Goal: Use online tool/utility: Use online tool/utility

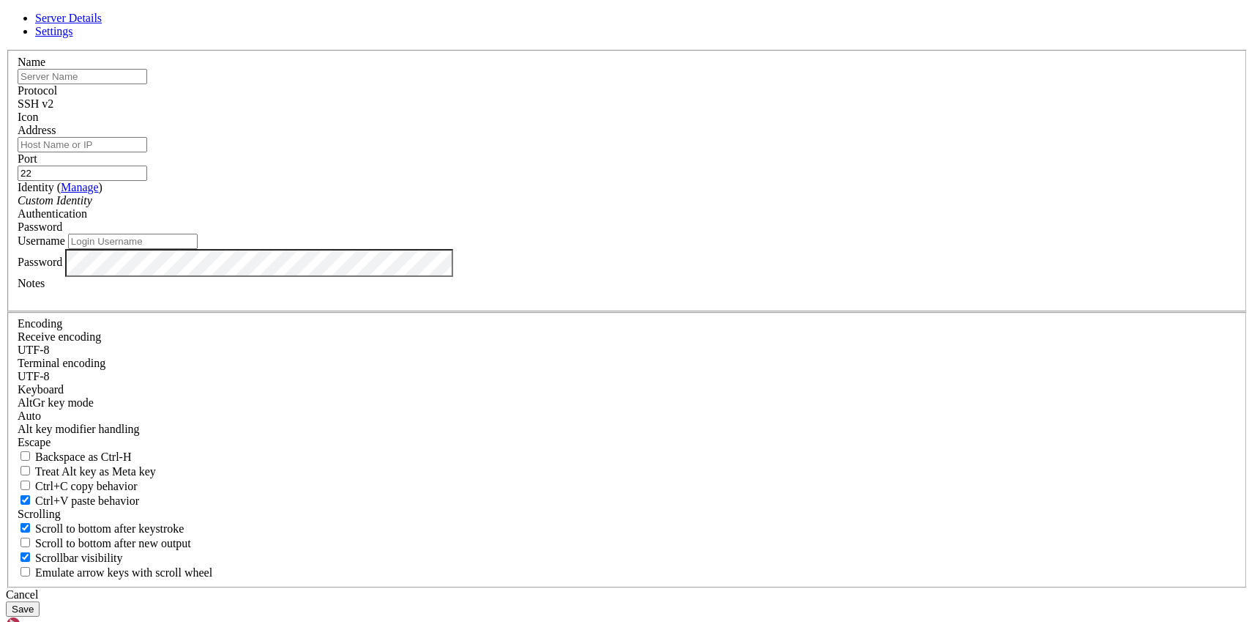
click at [147, 84] on input "text" at bounding box center [83, 76] width 130 height 15
type input "Khadem"
paste input "[TECHNICAL_ID]"
type input "[TECHNICAL_ID]"
click at [198, 249] on input "Username" at bounding box center [133, 241] width 130 height 15
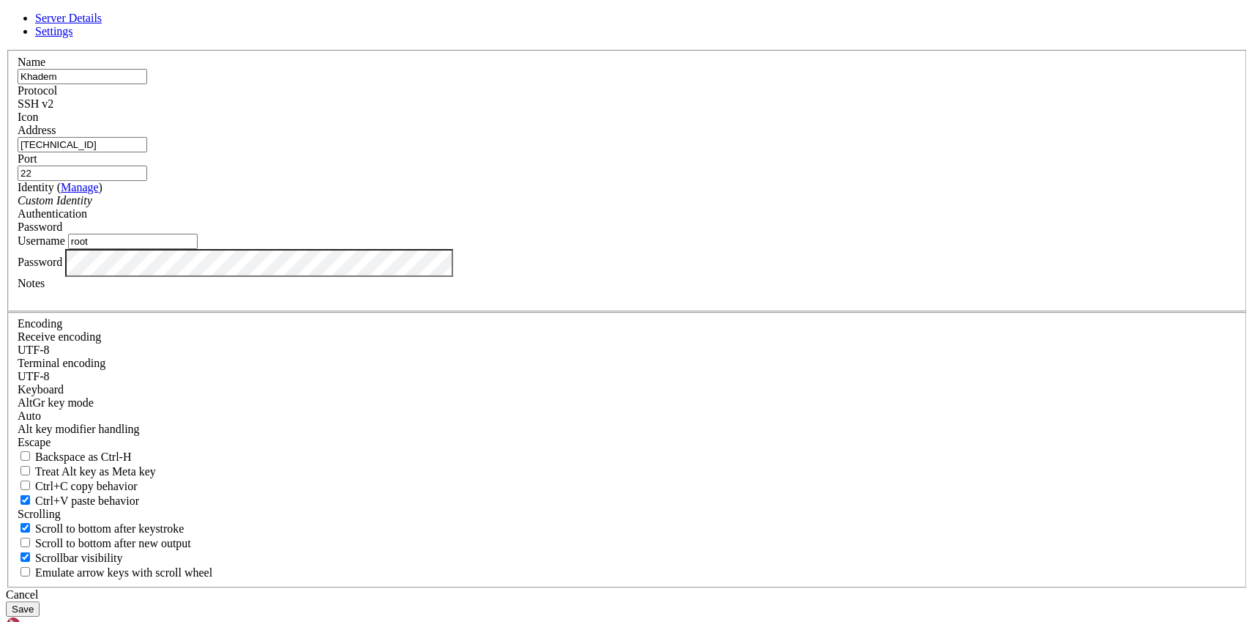
type input "root"
click at [40, 601] on button "Save" at bounding box center [23, 608] width 34 height 15
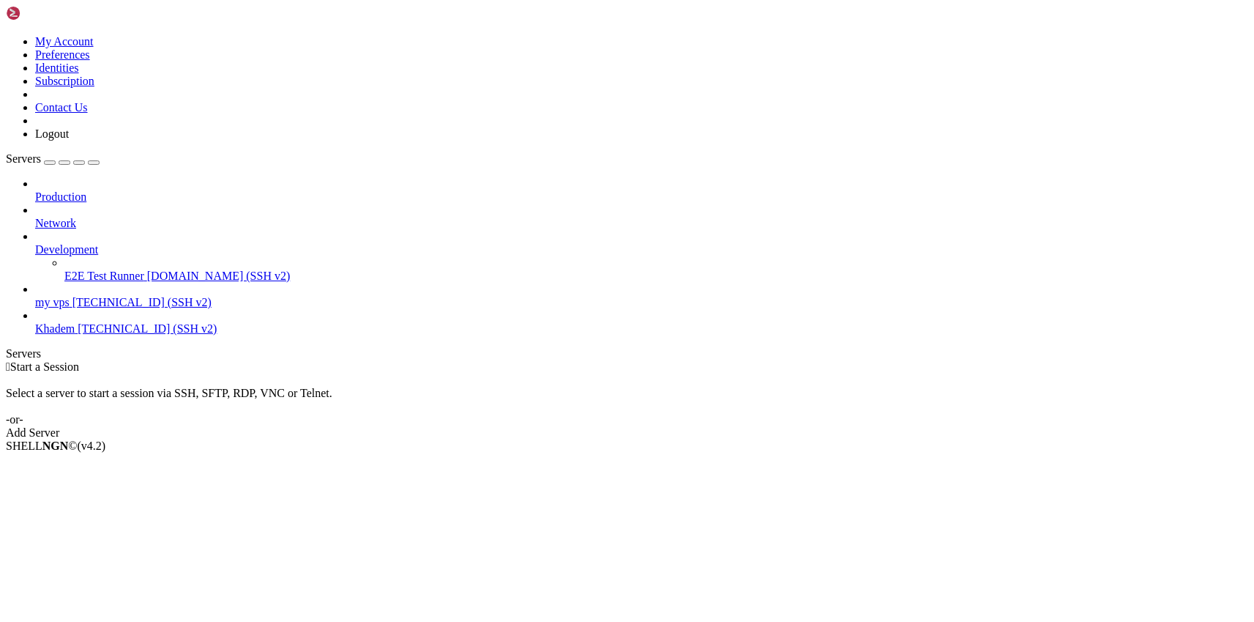
click at [355, 373] on div "Select a server to start a session via SSH, SFTP, RDP, VNC or Telnet. -or-" at bounding box center [627, 399] width 1242 height 53
click at [122, 322] on span "[TECHNICAL_ID] (SSH v2)" at bounding box center [147, 328] width 139 height 12
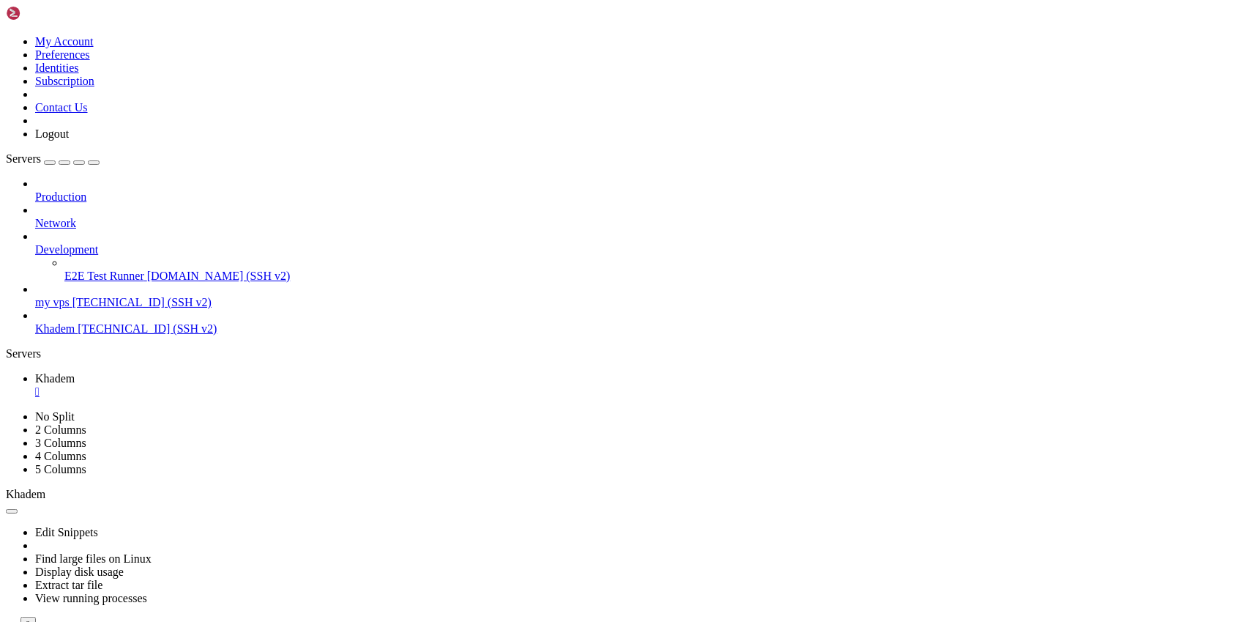
scroll to position [1419, 0]
drag, startPoint x: 357, startPoint y: 813, endPoint x: 86, endPoint y: 810, distance: 270.9
copy span "[URL][TECHNICAL_ID]"
